Goal: Information Seeking & Learning: Learn about a topic

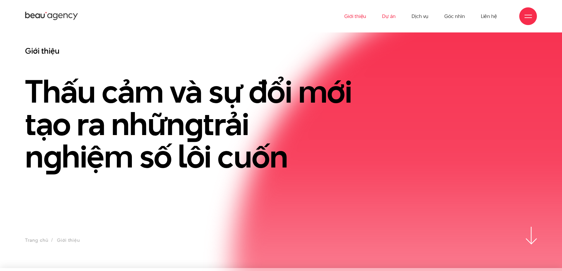
click at [389, 14] on link "Dự án" at bounding box center [389, 16] width 14 height 32
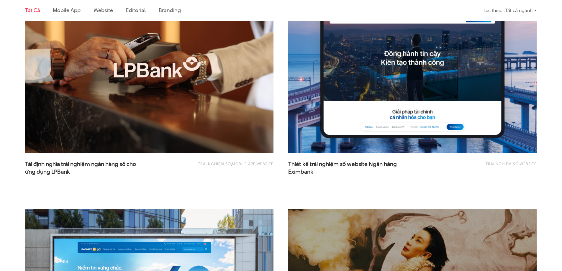
scroll to position [295, 0]
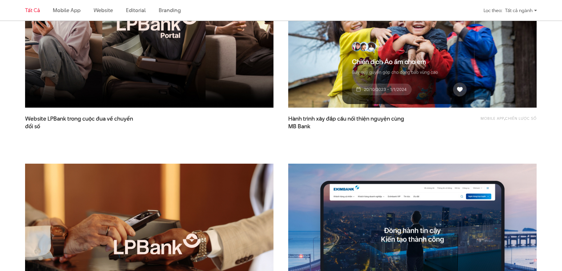
click at [356, 78] on img at bounding box center [412, 24] width 273 height 183
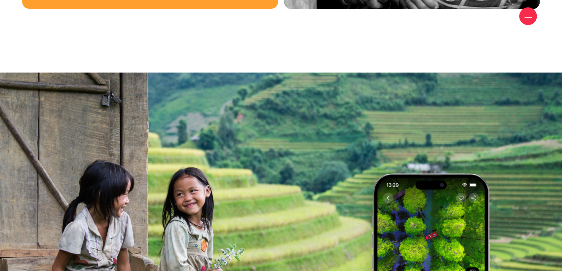
scroll to position [3424, 0]
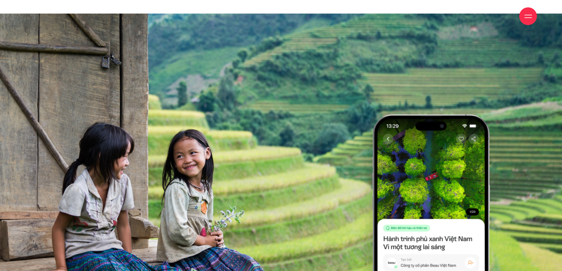
drag, startPoint x: 212, startPoint y: 133, endPoint x: 133, endPoint y: 135, distance: 78.9
click at [133, 135] on div at bounding box center [281, 203] width 562 height 517
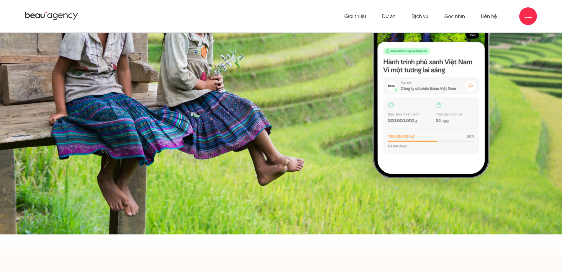
scroll to position [3483, 0]
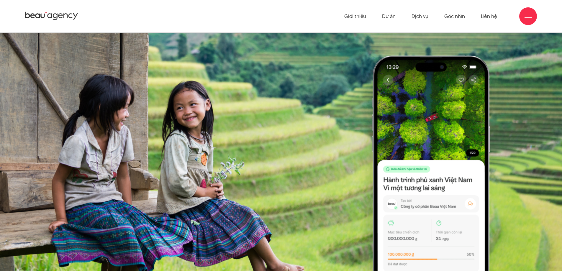
drag, startPoint x: 263, startPoint y: 77, endPoint x: 147, endPoint y: 83, distance: 115.9
click at [147, 83] on div at bounding box center [281, 154] width 562 height 517
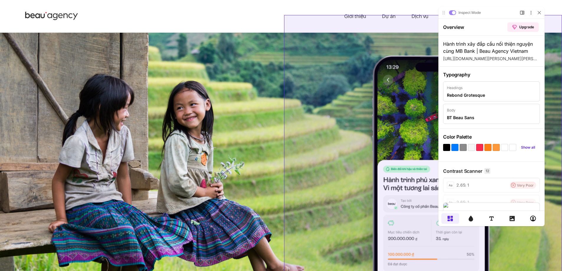
scroll to position [0, 0]
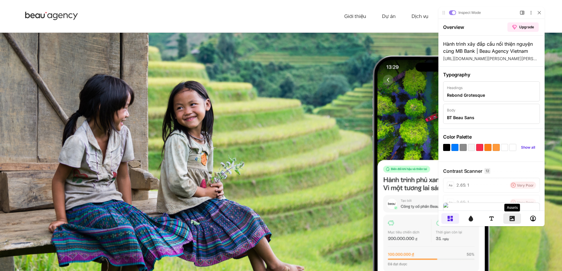
click at [511, 223] on div at bounding box center [513, 218] width 18 height 11
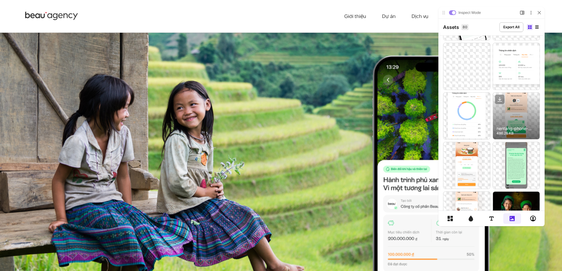
scroll to position [708, 0]
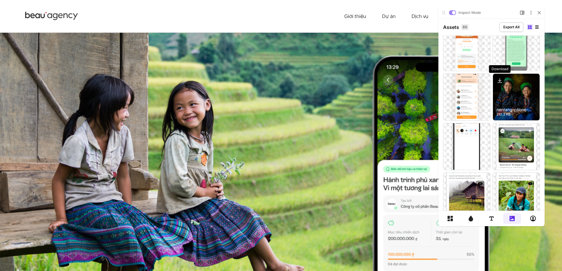
click at [500, 81] on icon at bounding box center [500, 80] width 2 height 1
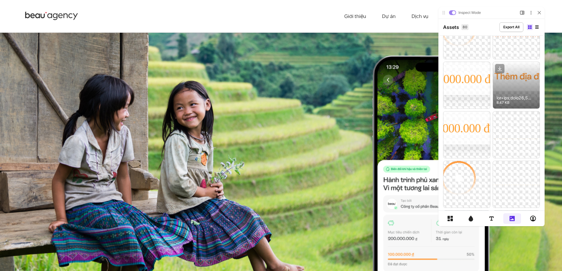
scroll to position [1809, 0]
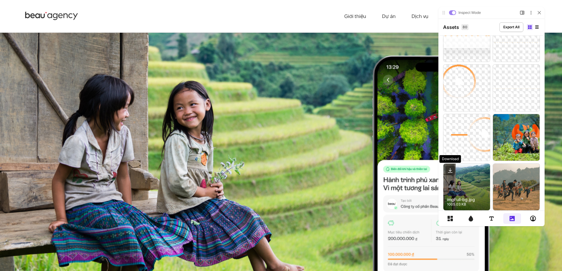
click at [451, 172] on icon at bounding box center [450, 170] width 9 height 9
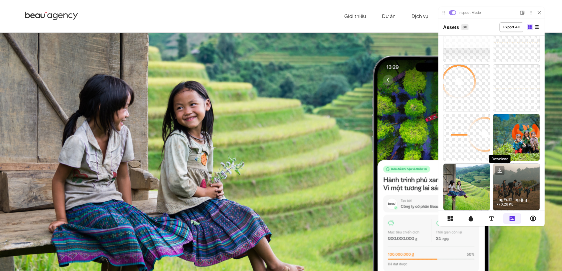
click at [501, 171] on icon at bounding box center [500, 170] width 2 height 1
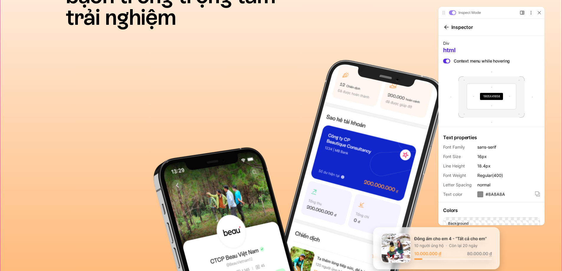
scroll to position [0, 0]
click at [538, 14] on icon at bounding box center [540, 13] width 4 height 4
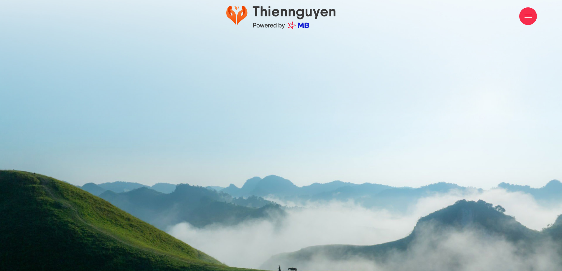
scroll to position [12164, 0]
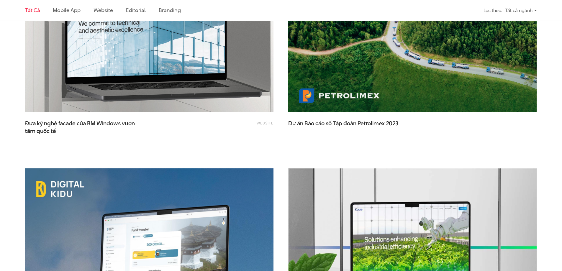
scroll to position [1358, 0]
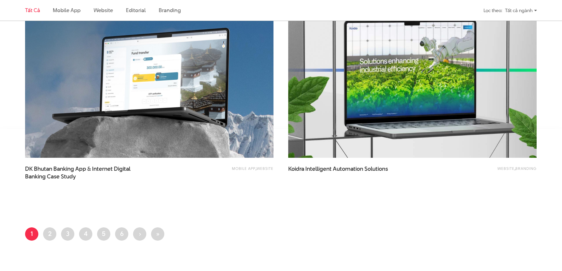
click at [437, 119] on img at bounding box center [412, 74] width 273 height 183
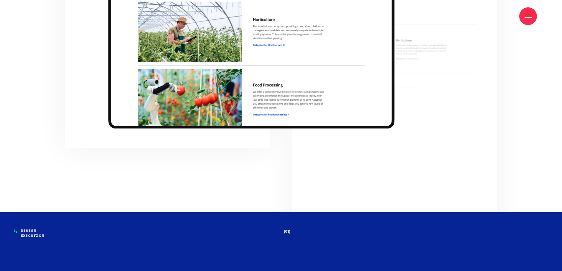
scroll to position [1594, 0]
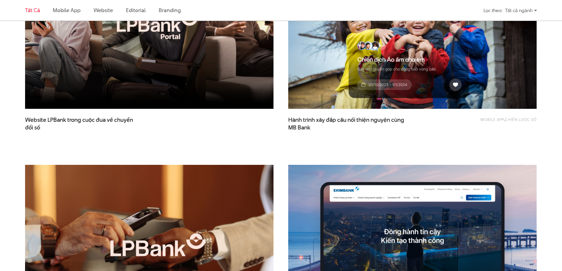
scroll to position [353, 0]
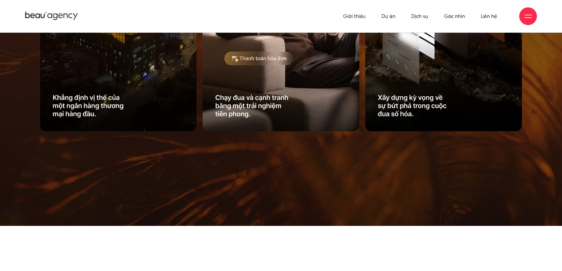
scroll to position [590, 0]
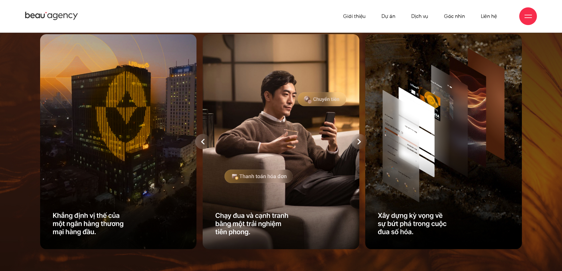
click at [360, 145] on icon at bounding box center [359, 142] width 4 height 6
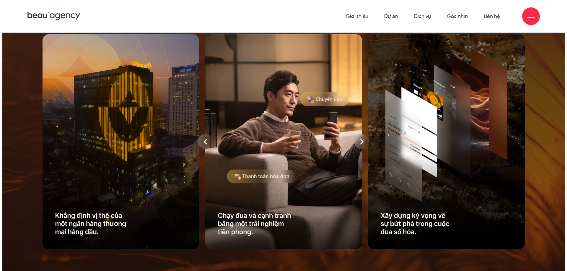
scroll to position [0, 0]
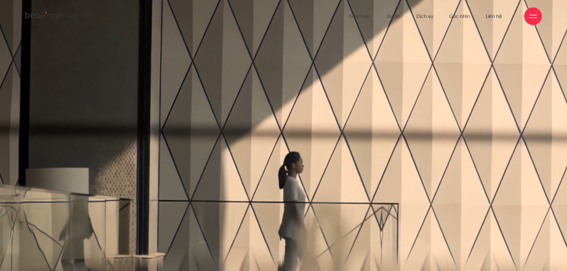
click at [359, 154] on div at bounding box center [283, 164] width 737 height 452
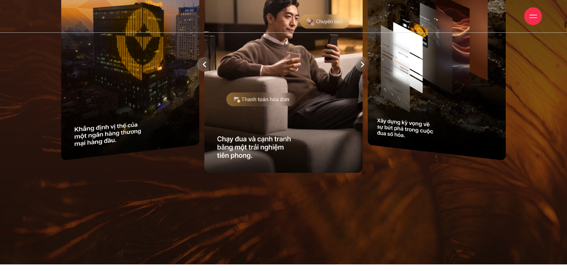
click at [366, 72] on div at bounding box center [362, 64] width 15 height 15
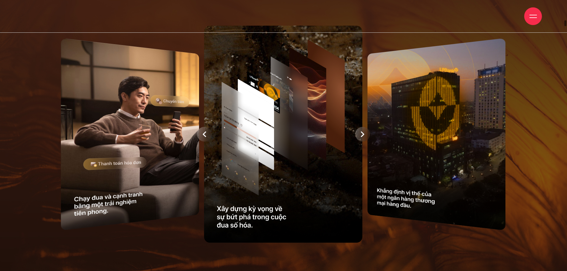
click at [363, 166] on div at bounding box center [283, 134] width 493 height 223
click at [363, 137] on icon at bounding box center [363, 134] width 4 height 6
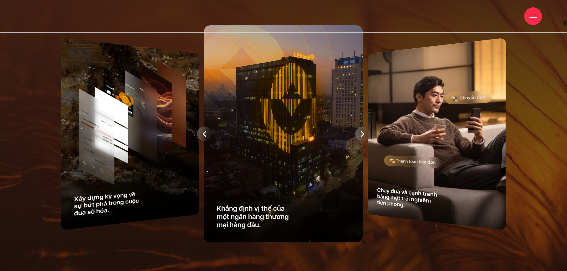
click at [363, 160] on div at bounding box center [283, 133] width 493 height 223
click at [357, 141] on div at bounding box center [362, 134] width 15 height 15
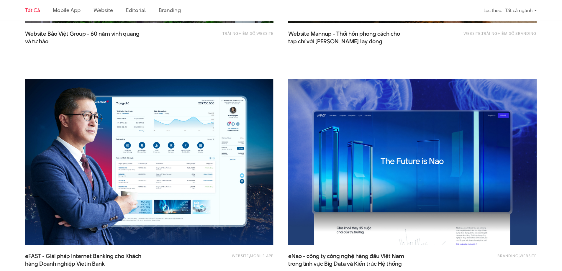
scroll to position [648, 0]
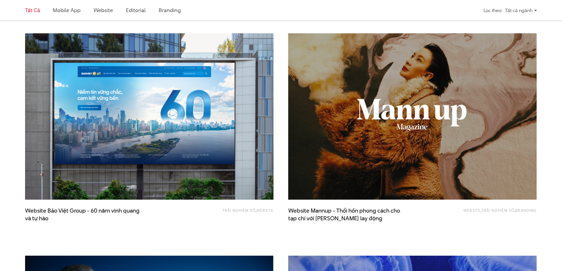
click at [355, 162] on img at bounding box center [412, 116] width 273 height 183
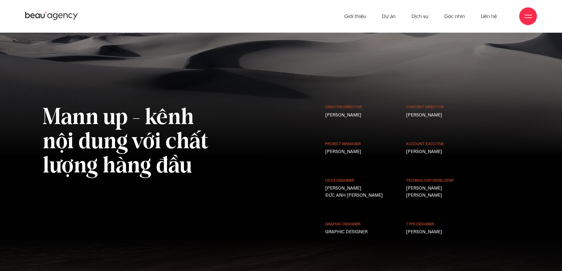
scroll to position [4739, 0]
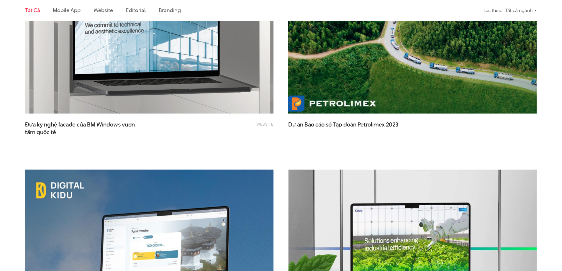
scroll to position [1121, 0]
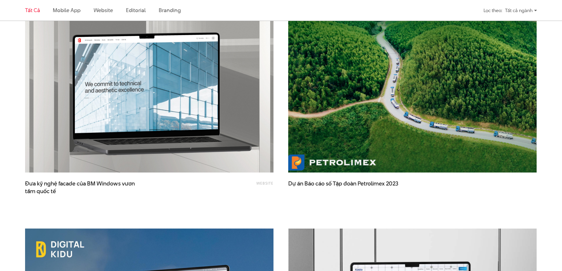
click at [347, 124] on img at bounding box center [412, 89] width 273 height 183
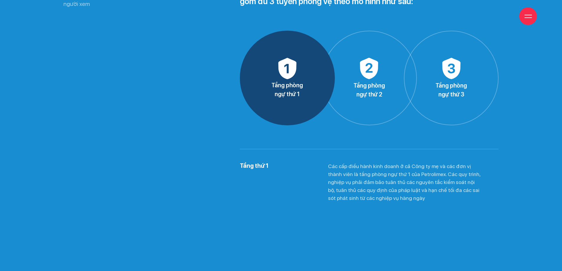
scroll to position [4487, 0]
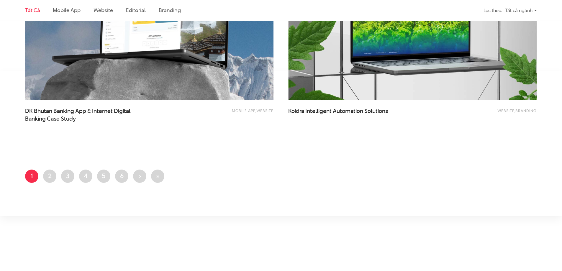
scroll to position [1534, 0]
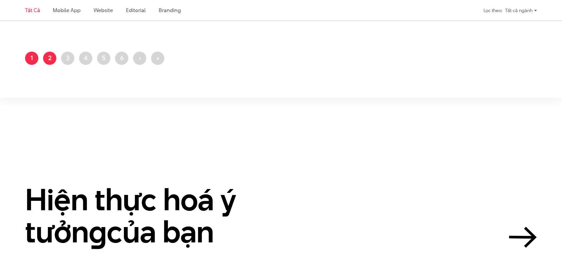
click at [54, 58] on link "Trang 2" at bounding box center [49, 58] width 13 height 13
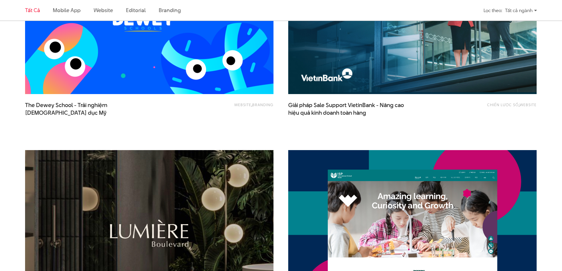
scroll to position [295, 0]
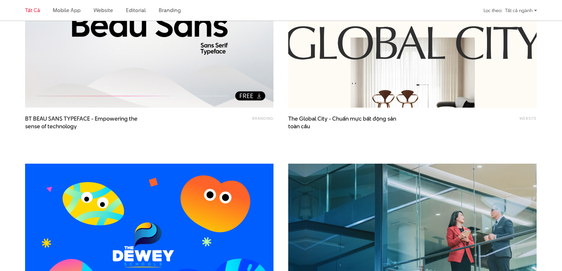
click at [396, 101] on img at bounding box center [412, 24] width 273 height 183
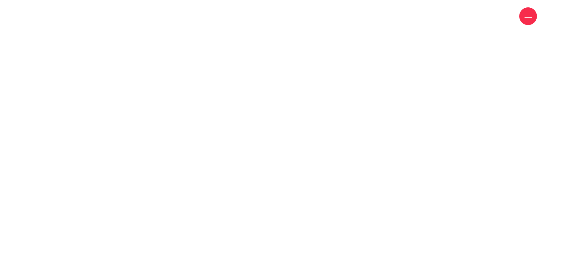
scroll to position [1533, 0]
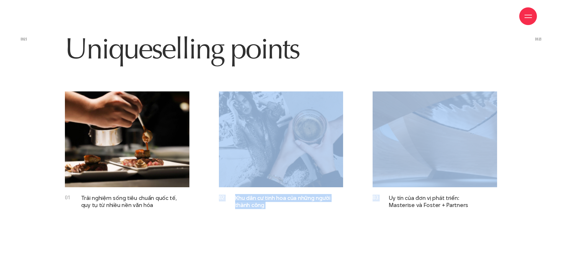
drag, startPoint x: 388, startPoint y: 177, endPoint x: 262, endPoint y: 146, distance: 130.1
click at [262, 146] on div "01 Trải nghiệm sống tiêu chuẩn quốc tế, quy tụ từ nhiều nền văn hóa 02 Khu dân …" at bounding box center [281, 150] width 462 height 117
click at [329, 205] on section "(02) Unique selling points (02) 01 Trải nghiệm sống tiêu chuẩn quốc tế, quy tụ …" at bounding box center [281, 121] width 562 height 306
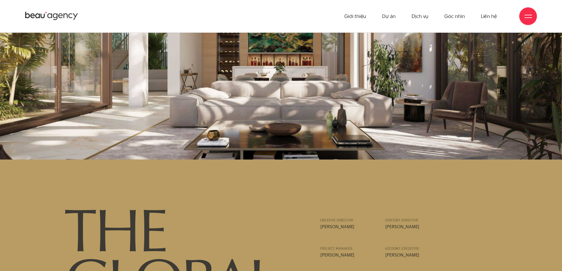
scroll to position [7510, 0]
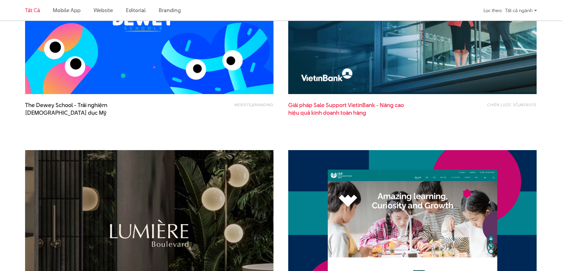
scroll to position [649, 0]
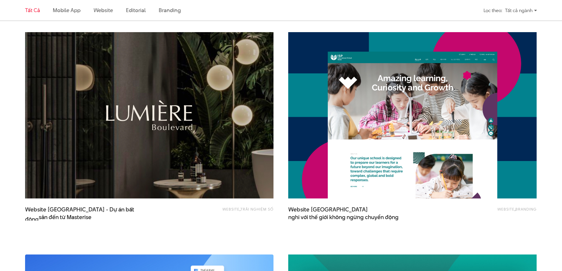
click at [183, 118] on img at bounding box center [149, 115] width 273 height 183
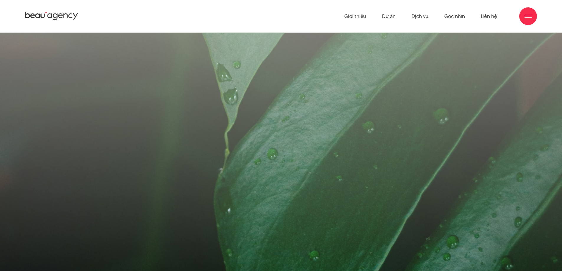
scroll to position [8619, 0]
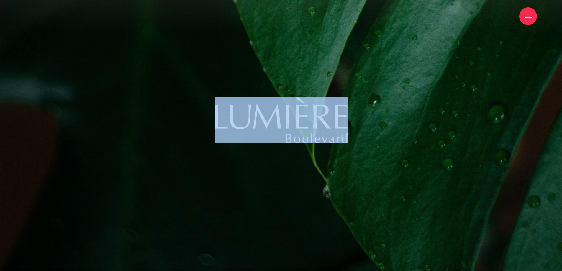
drag, startPoint x: 200, startPoint y: 103, endPoint x: 356, endPoint y: 106, distance: 156.2
click at [356, 106] on div at bounding box center [281, 120] width 562 height 46
click at [342, 110] on img at bounding box center [281, 120] width 133 height 46
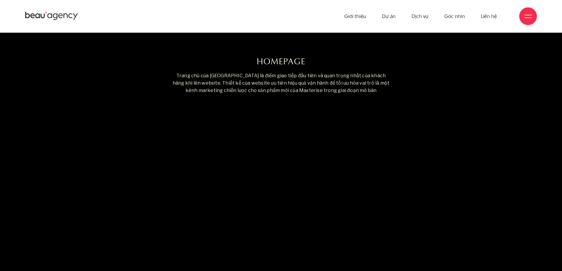
scroll to position [4781, 0]
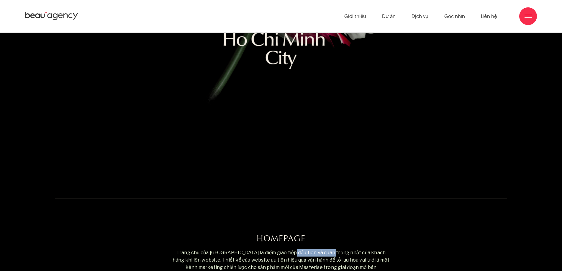
drag, startPoint x: 208, startPoint y: 244, endPoint x: 252, endPoint y: 244, distance: 44.6
click at [252, 249] on p "Trang chủ của Lumière Boulevard là điểm giao tiếp đầu tiên và quan trọng nhất c…" at bounding box center [281, 260] width 219 height 22
copy p "Lumière Boulevard"
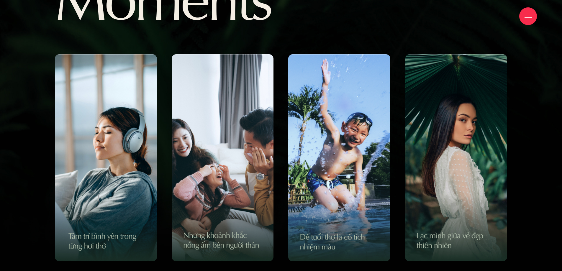
scroll to position [3187, 0]
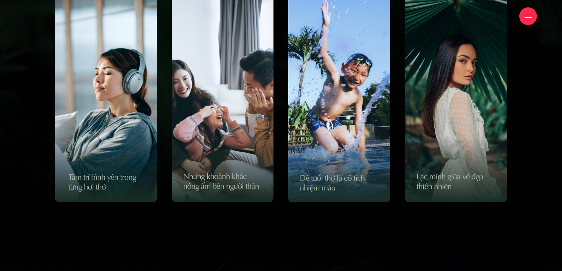
drag, startPoint x: 43, startPoint y: 120, endPoint x: 70, endPoint y: 127, distance: 28.3
click at [67, 125] on div "Treasured Moments" at bounding box center [281, 35] width 562 height 341
